Goal: Navigation & Orientation: Find specific page/section

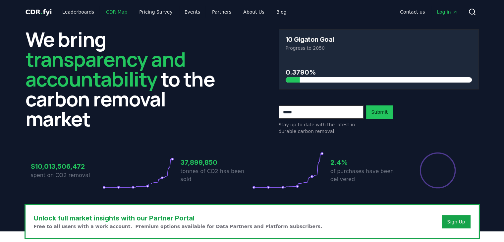
click at [105, 14] on link "CDR Map" at bounding box center [117, 12] width 32 height 12
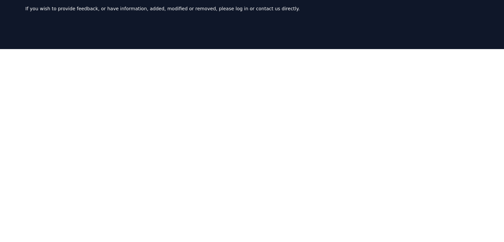
scroll to position [77, 0]
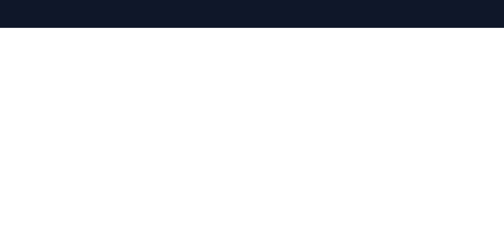
click at [14, 40] on div at bounding box center [252, 149] width 504 height 242
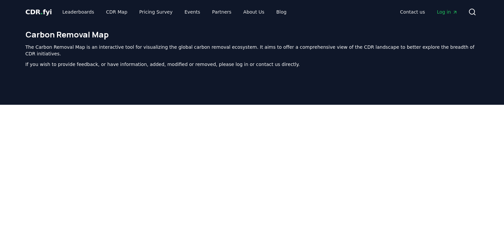
click at [34, 15] on span "CDR . fyi" at bounding box center [38, 12] width 26 height 8
